Goal: Find specific page/section: Find specific page/section

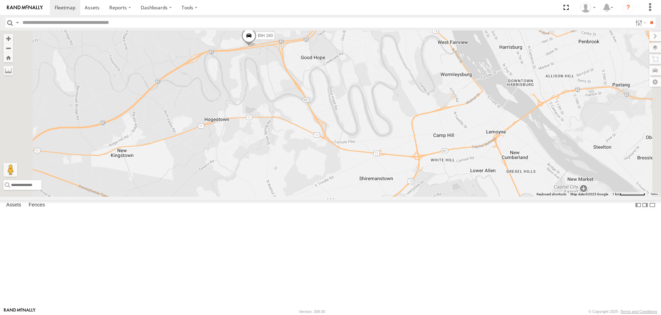
drag, startPoint x: 439, startPoint y: 150, endPoint x: 384, endPoint y: 128, distance: 59.7
click at [385, 129] on div "BIH 179 BIH 118 BIH 267 [GEOGRAPHIC_DATA] 246 [GEOGRAPHIC_DATA] 134 [GEOGRAPHIC…" at bounding box center [330, 113] width 661 height 166
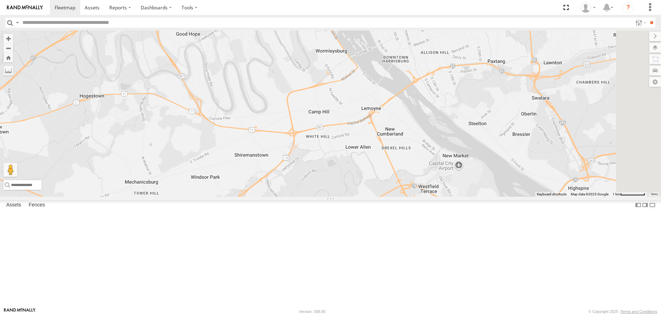
drag, startPoint x: 549, startPoint y: 162, endPoint x: 458, endPoint y: 169, distance: 90.8
click at [462, 168] on div "BIH 179 BIH 118 BIH 267 [GEOGRAPHIC_DATA] 246 [GEOGRAPHIC_DATA] 134 [GEOGRAPHIC…" at bounding box center [330, 113] width 661 height 166
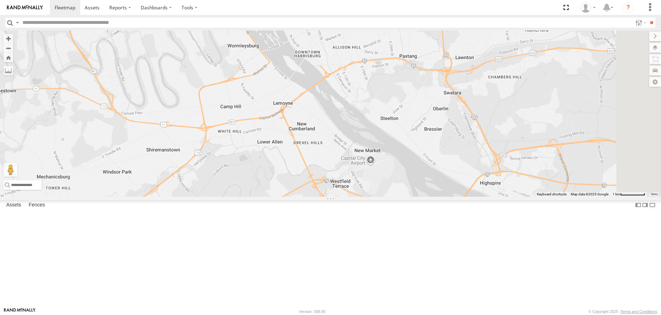
drag, startPoint x: 510, startPoint y: 170, endPoint x: 374, endPoint y: 173, distance: 136.5
click at [374, 173] on div "BIH 179 BIH 118 BIH 267 [GEOGRAPHIC_DATA] 246 [GEOGRAPHIC_DATA] 134 [GEOGRAPHIC…" at bounding box center [330, 113] width 661 height 166
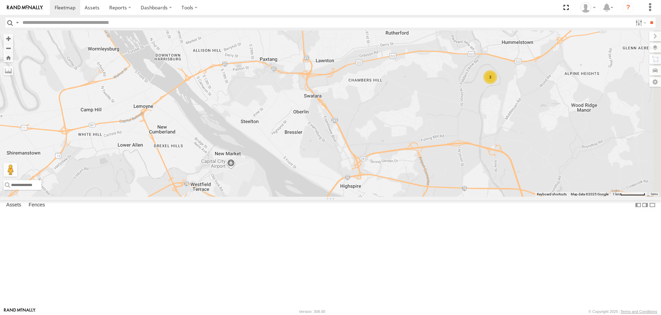
drag, startPoint x: 240, startPoint y: 143, endPoint x: 454, endPoint y: 131, distance: 214.5
click at [454, 131] on div "BIH 179 BIH 118 BIH 267 [GEOGRAPHIC_DATA] 246 [GEOGRAPHIC_DATA] 134 [GEOGRAPHIC…" at bounding box center [330, 113] width 661 height 166
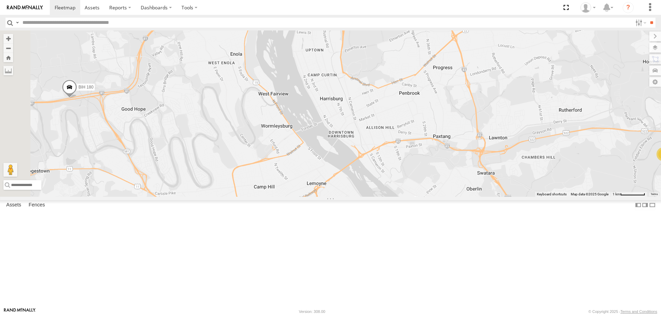
drag, startPoint x: 294, startPoint y: 90, endPoint x: 283, endPoint y: 195, distance: 105.9
click at [283, 195] on div "BIH 179 BIH 118 BIH 267 [GEOGRAPHIC_DATA] 246 [GEOGRAPHIC_DATA] 134 [GEOGRAPHIC…" at bounding box center [330, 113] width 661 height 166
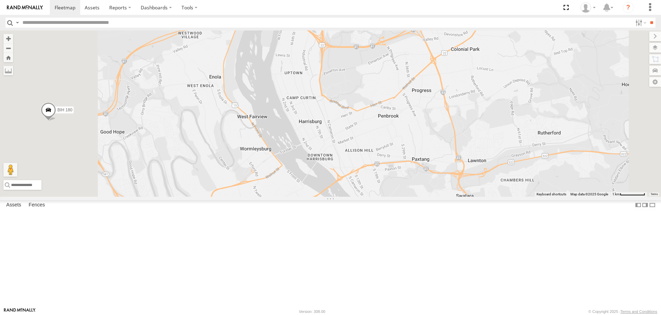
drag, startPoint x: 261, startPoint y: 132, endPoint x: 465, endPoint y: 50, distance: 219.8
click at [465, 50] on div "BIH 179 BIH 118 BIH 267 [GEOGRAPHIC_DATA] 246 [GEOGRAPHIC_DATA] 134 [GEOGRAPHIC…" at bounding box center [330, 113] width 661 height 166
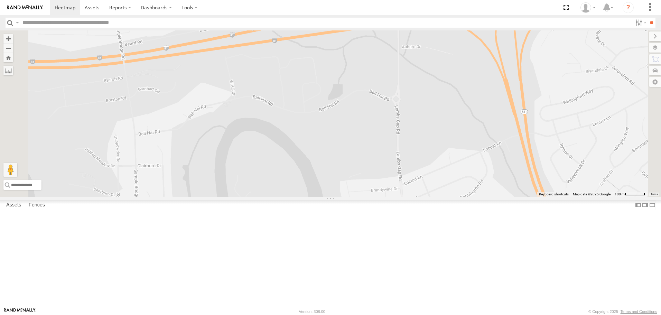
drag, startPoint x: 487, startPoint y: 53, endPoint x: 460, endPoint y: 100, distance: 54.3
click at [460, 100] on div "BIH 179 BIH 118 BIH 267 [GEOGRAPHIC_DATA] 246 [GEOGRAPHIC_DATA] 134 [GEOGRAPHIC…" at bounding box center [330, 113] width 661 height 166
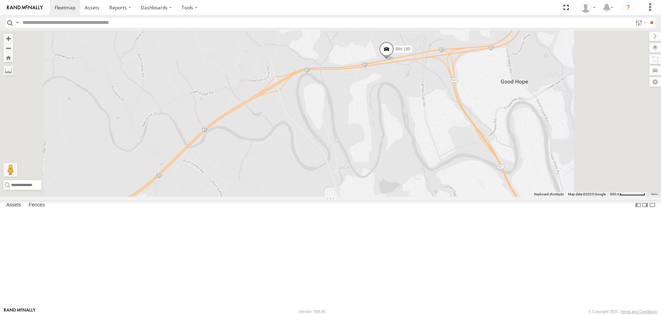
drag, startPoint x: 614, startPoint y: 211, endPoint x: 425, endPoint y: 80, distance: 230.1
click at [427, 84] on div "BIH 179 BIH 118 BIH 267 [GEOGRAPHIC_DATA] 246 [GEOGRAPHIC_DATA] 134 [GEOGRAPHIC…" at bounding box center [330, 113] width 661 height 166
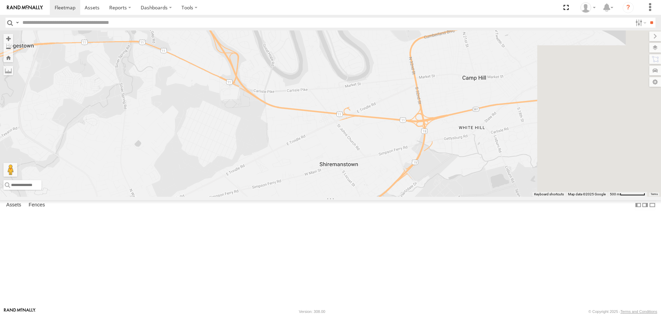
drag, startPoint x: 490, startPoint y: 100, endPoint x: 293, endPoint y: 193, distance: 218.1
click at [295, 193] on div "BIH 179 BIH 118 BIH 267 [GEOGRAPHIC_DATA] 246 [GEOGRAPHIC_DATA] 134 [GEOGRAPHIC…" at bounding box center [330, 113] width 661 height 166
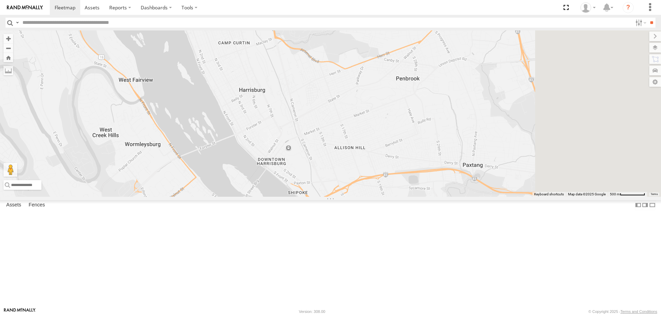
drag, startPoint x: 447, startPoint y: 135, endPoint x: 340, endPoint y: 304, distance: 199.8
click at [341, 196] on div "BIH 179 BIH 118 BIH 267 [GEOGRAPHIC_DATA] 246 [GEOGRAPHIC_DATA] 134 [GEOGRAPHIC…" at bounding box center [330, 113] width 661 height 166
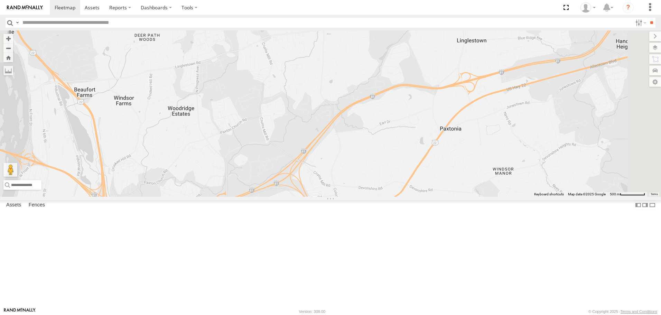
drag, startPoint x: 379, startPoint y: 180, endPoint x: 391, endPoint y: 53, distance: 127.8
click at [391, 53] on div "BIH 179 BIH 118 BIH 267 [GEOGRAPHIC_DATA] 246 [GEOGRAPHIC_DATA] 134 [GEOGRAPHIC…" at bounding box center [330, 113] width 661 height 166
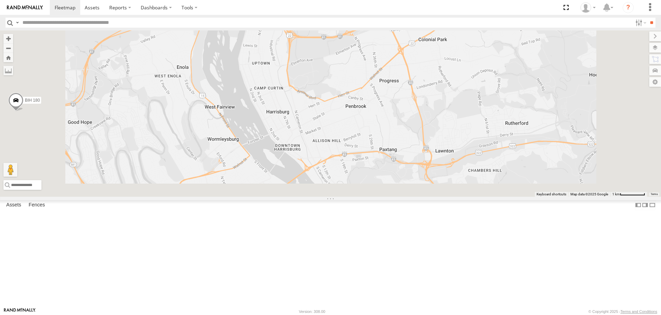
drag, startPoint x: 350, startPoint y: 221, endPoint x: 360, endPoint y: 34, distance: 187.2
click at [360, 34] on div "BIH 179 BIH 118 BIH 267 [GEOGRAPHIC_DATA] 246 [GEOGRAPHIC_DATA] 134 [GEOGRAPHIC…" at bounding box center [330, 113] width 661 height 166
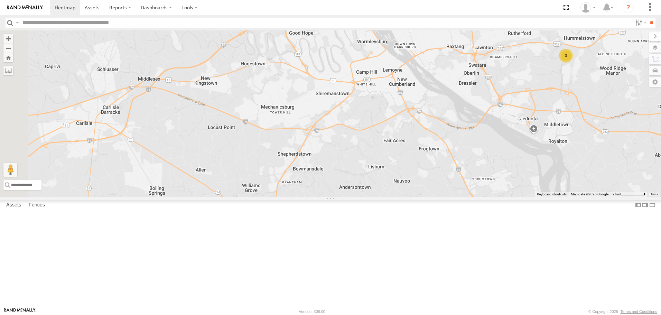
drag, startPoint x: 453, startPoint y: 151, endPoint x: 535, endPoint y: 138, distance: 83.3
click at [535, 138] on div "BIH 179 BIH 118 BIH 267 [GEOGRAPHIC_DATA] 246 [GEOGRAPHIC_DATA] 134 [GEOGRAPHIC…" at bounding box center [330, 113] width 661 height 166
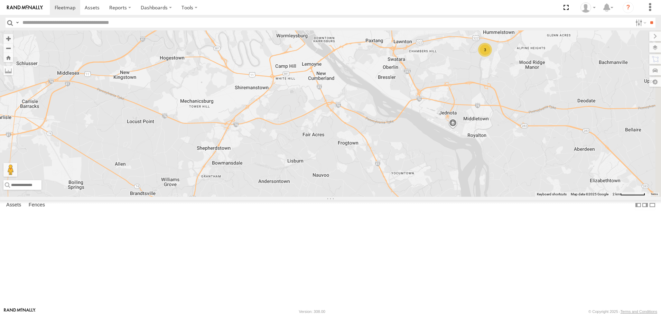
drag, startPoint x: 573, startPoint y: 189, endPoint x: 371, endPoint y: 176, distance: 201.5
click at [371, 176] on div "BIH 179 BIH 118 BIH 267 [GEOGRAPHIC_DATA] 246 [GEOGRAPHIC_DATA] 134 [GEOGRAPHIC…" at bounding box center [330, 113] width 661 height 166
